Goal: Answer question/provide support

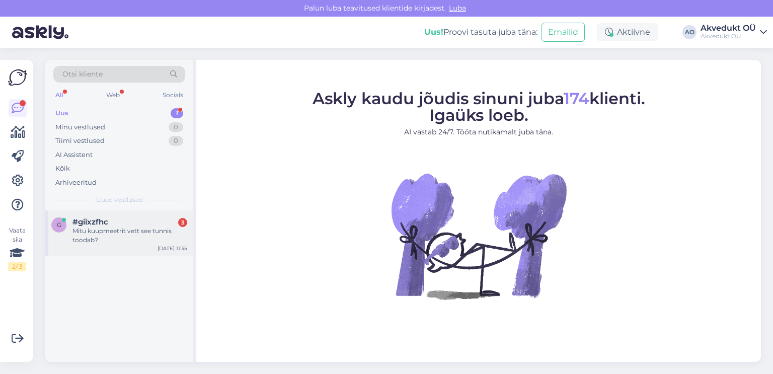
click at [95, 228] on div "Mitu kuupmeetrit vett see tunnis toodab?" at bounding box center [129, 235] width 115 height 18
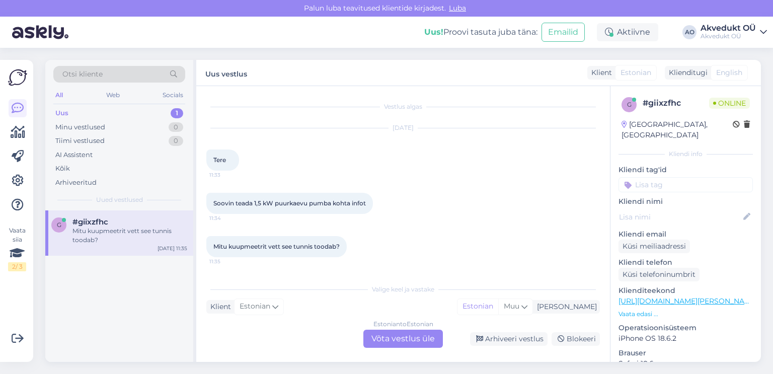
click at [66, 112] on div "Uus" at bounding box center [61, 113] width 13 height 10
click at [143, 226] on div "Mitu kuupmeetrit vett see tunnis toodab?" at bounding box center [129, 235] width 115 height 18
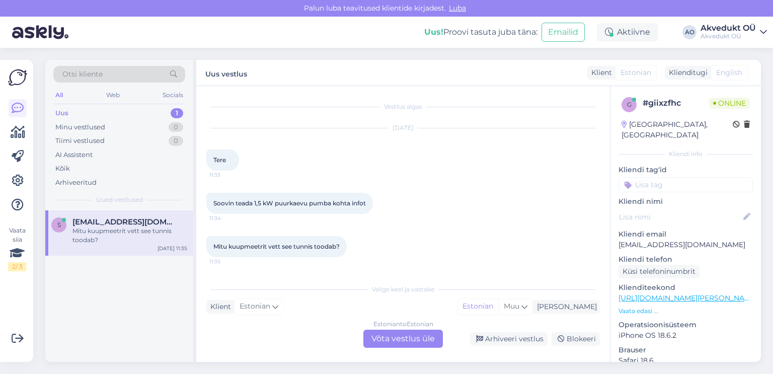
click at [64, 112] on div "Uus" at bounding box center [61, 113] width 13 height 10
click at [80, 124] on div "Minu vestlused" at bounding box center [80, 127] width 50 height 10
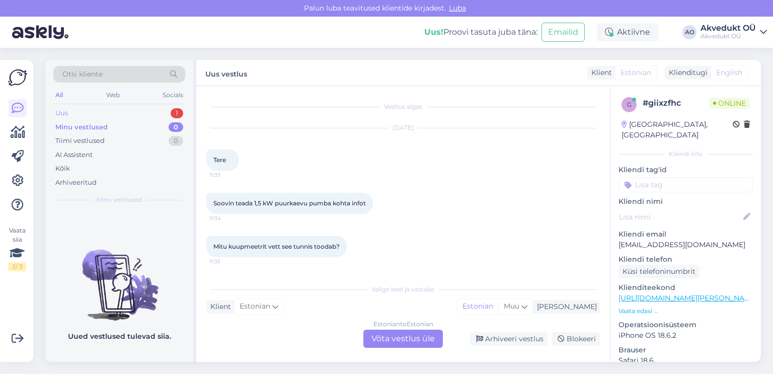
click at [64, 112] on div "Uus" at bounding box center [61, 113] width 13 height 10
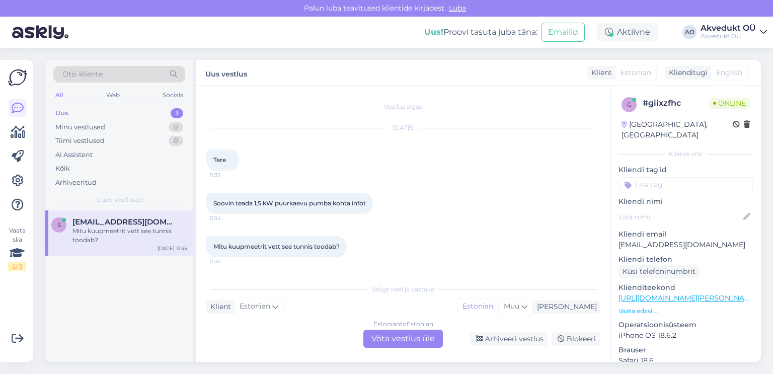
click at [394, 338] on div "Estonian to Estonian Võta vestlus üle" at bounding box center [403, 339] width 80 height 18
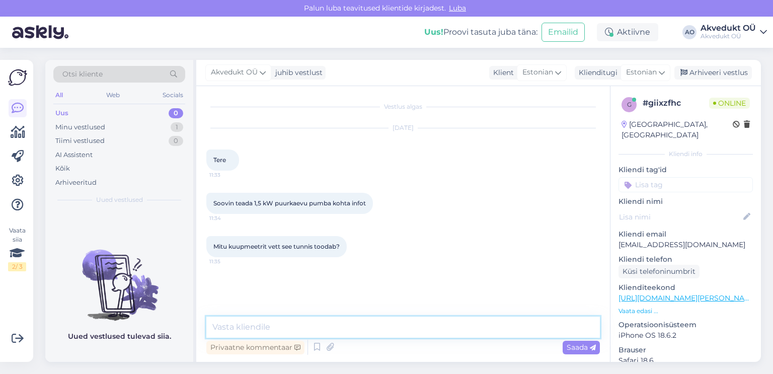
click at [249, 324] on textarea at bounding box center [403, 327] width 394 height 21
click at [242, 326] on textarea "Tere, 1,5kW pu" at bounding box center [403, 327] width 394 height 21
click at [274, 326] on textarea "Tere, 1,5 kW pu" at bounding box center [403, 327] width 394 height 21
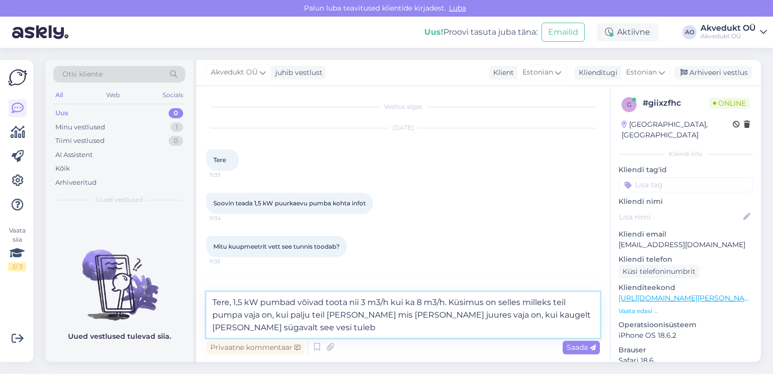
type textarea "Tere, 1,5 kW pumbad võivad toota nii 3 m3/h kui ka 8 m3/h. Küsimus on selles mi…"
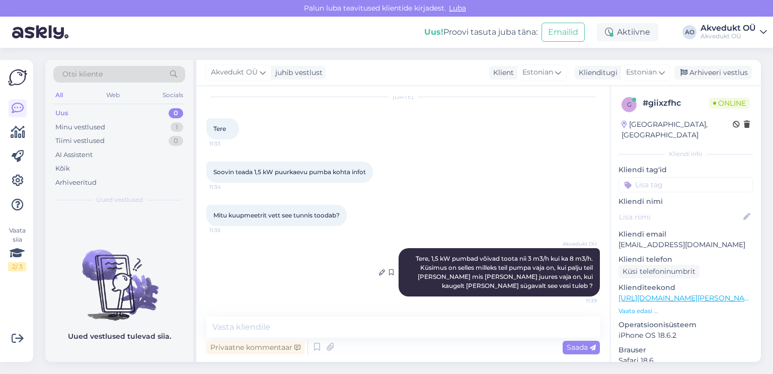
scroll to position [31, 0]
click at [509, 165] on div "Soovin teada 1,5 kW puurkaevu pumba kohta infot 11:34" at bounding box center [403, 172] width 394 height 43
click at [291, 290] on div "Akvedukt OÜ Tere, 1,5 kW pumbad võivad toota nii 3 m3/h kui ka 8 m3/h. Küsimus …" at bounding box center [403, 273] width 394 height 70
